Goal: Use online tool/utility: Utilize a website feature to perform a specific function

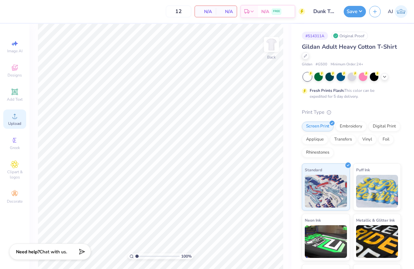
click at [12, 123] on span "Upload" at bounding box center [14, 123] width 13 height 5
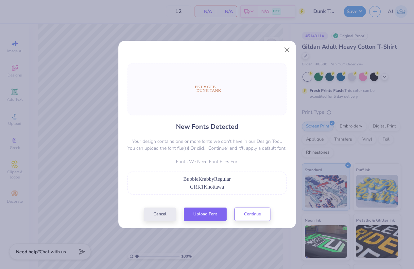
click at [201, 207] on div "New Fonts Detected Your design contains one or more fonts we don't have in our …" at bounding box center [206, 142] width 163 height 158
click at [203, 210] on button "Upload Font" at bounding box center [205, 212] width 43 height 13
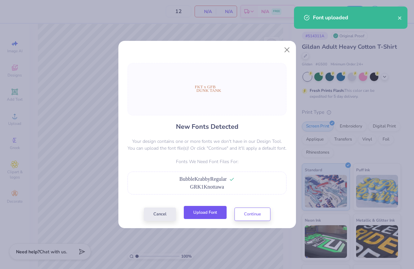
click at [204, 210] on button "Upload Font" at bounding box center [205, 212] width 43 height 13
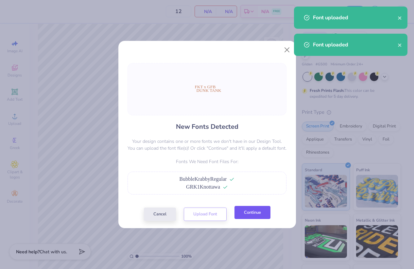
click at [251, 212] on button "Continue" at bounding box center [252, 212] width 36 height 13
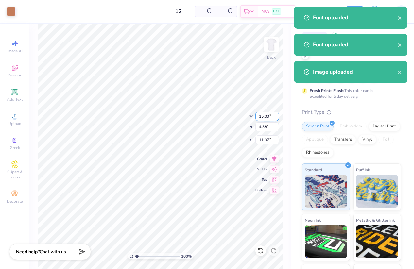
click at [266, 116] on input "15.00" at bounding box center [267, 116] width 24 height 9
click at [265, 116] on input "15.00" at bounding box center [267, 116] width 24 height 9
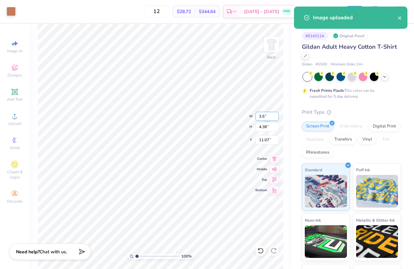
type input "3.50"
type input "1.02"
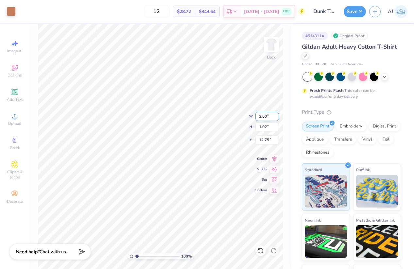
type input "3.00"
click at [268, 47] on img at bounding box center [271, 44] width 26 height 26
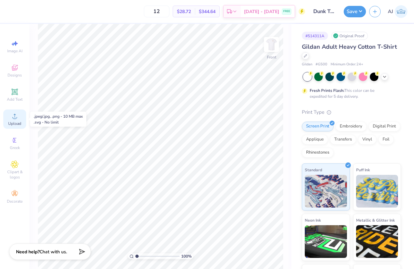
click at [15, 117] on circle at bounding box center [15, 118] width 4 height 4
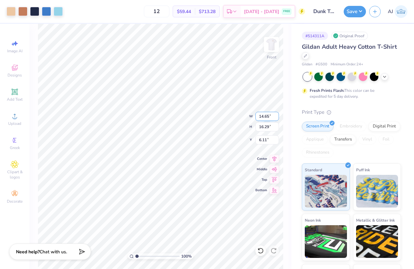
click at [263, 119] on input "14.65" at bounding box center [267, 116] width 24 height 9
type input "12.00"
type input "13.35"
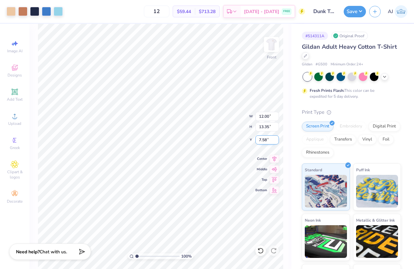
click at [265, 140] on input "7.58" at bounding box center [267, 139] width 24 height 9
type input "3.00"
click at [360, 12] on button "Save" at bounding box center [354, 10] width 22 height 11
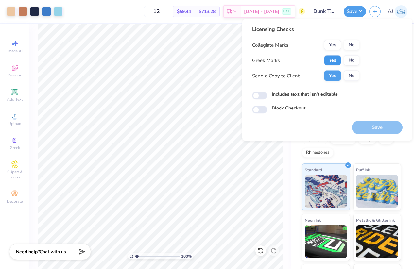
click at [329, 58] on button "Yes" at bounding box center [332, 60] width 17 height 10
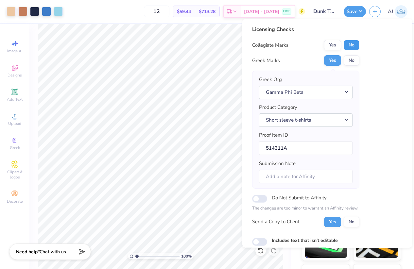
click at [347, 44] on button "No" at bounding box center [351, 45] width 16 height 10
click at [261, 239] on input "Includes text that isn't editable" at bounding box center [259, 242] width 15 height 8
checkbox input "true"
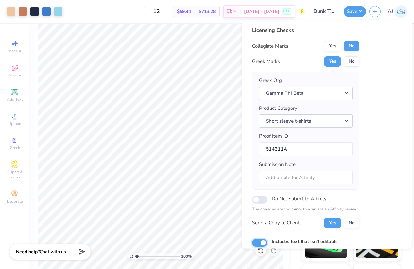
scroll to position [39, 0]
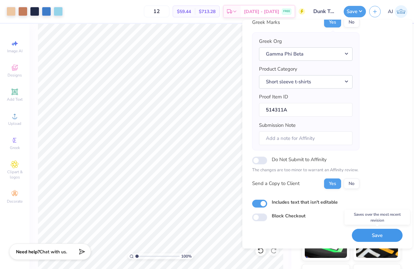
click at [378, 237] on button "Save" at bounding box center [377, 235] width 51 height 13
